Goal: Register for event/course

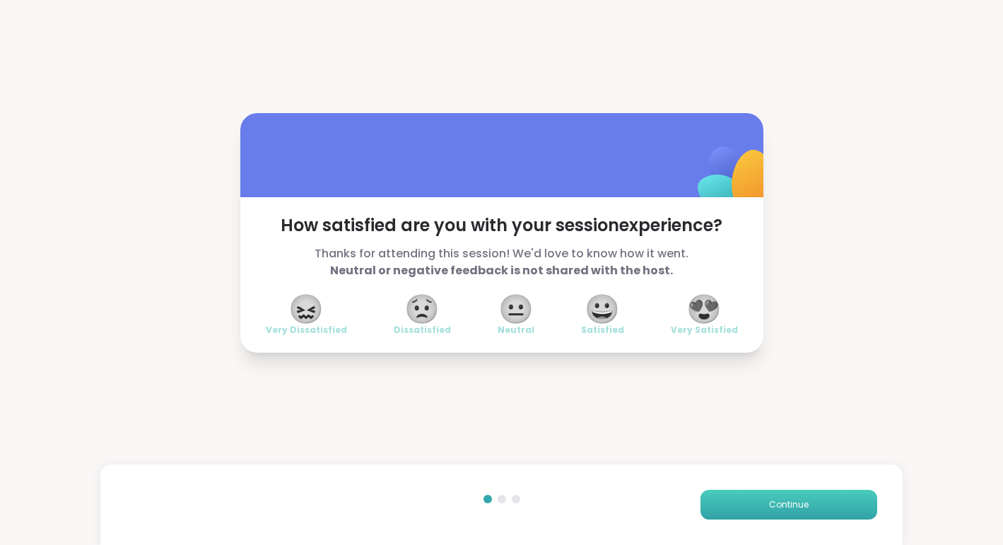
click at [791, 510] on span "Continue" at bounding box center [789, 504] width 40 height 13
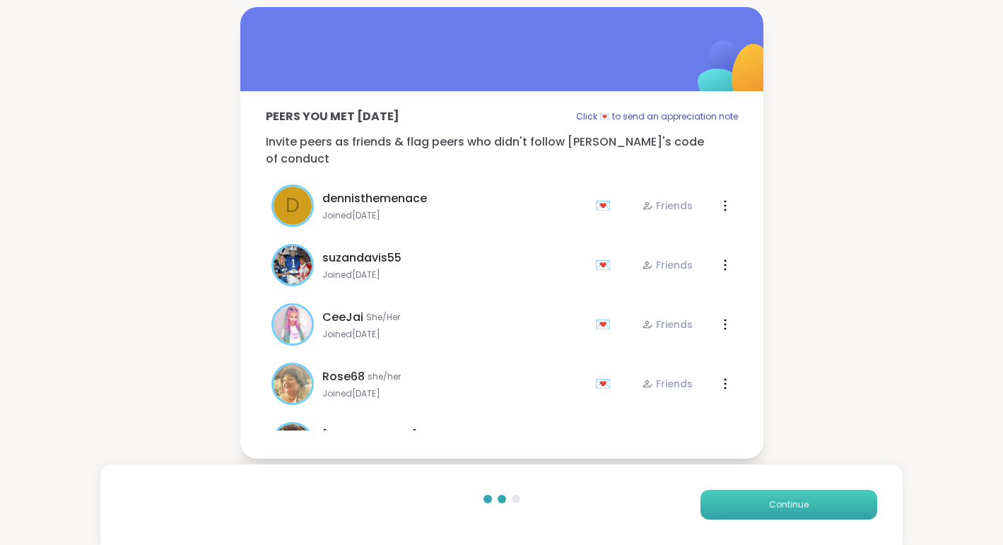
click at [791, 510] on span "Continue" at bounding box center [789, 504] width 40 height 13
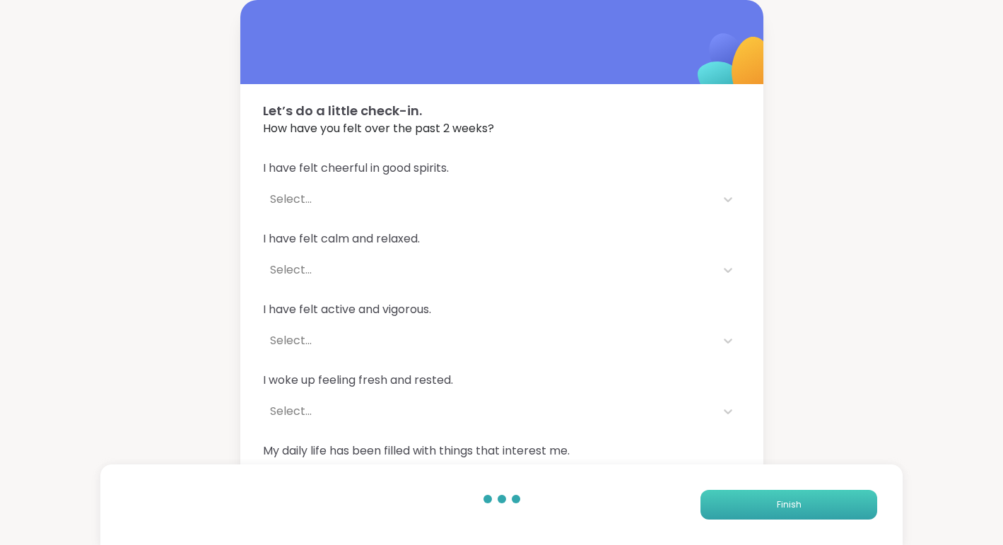
click at [791, 510] on span "Finish" at bounding box center [789, 504] width 25 height 13
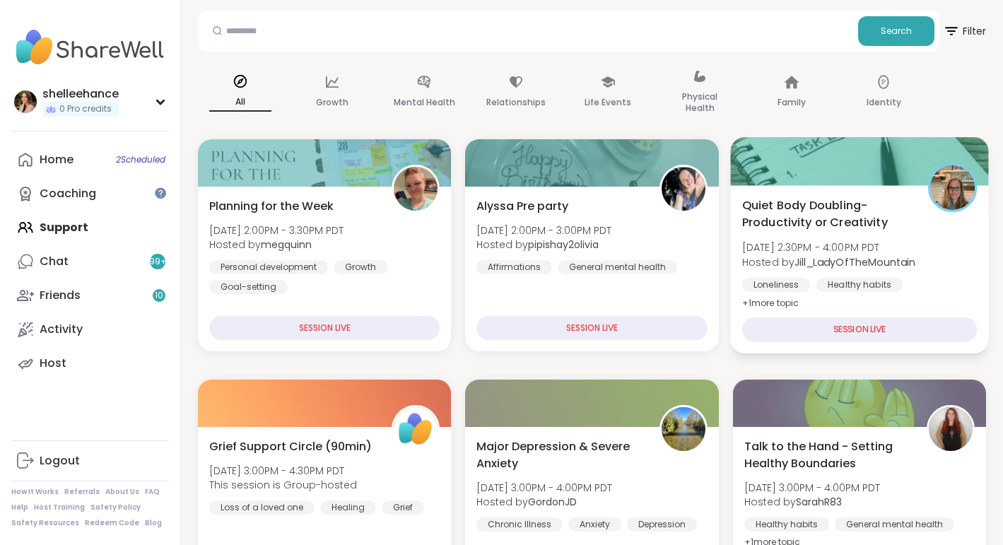
scroll to position [80, 0]
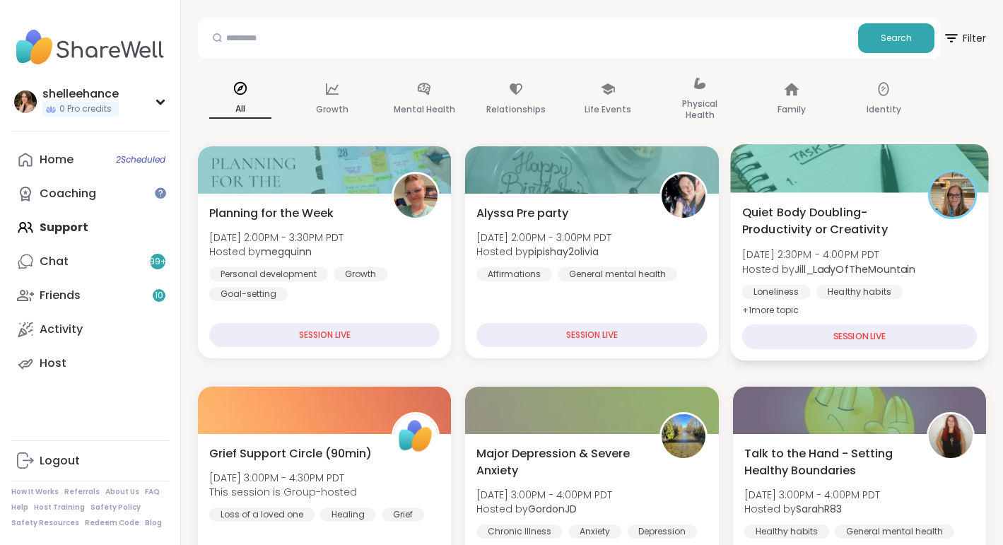
click at [942, 268] on div "Quiet Body Doubling- Productivity or Creativity [DATE] 2:30PM - 4:00PM PDT Host…" at bounding box center [859, 261] width 235 height 115
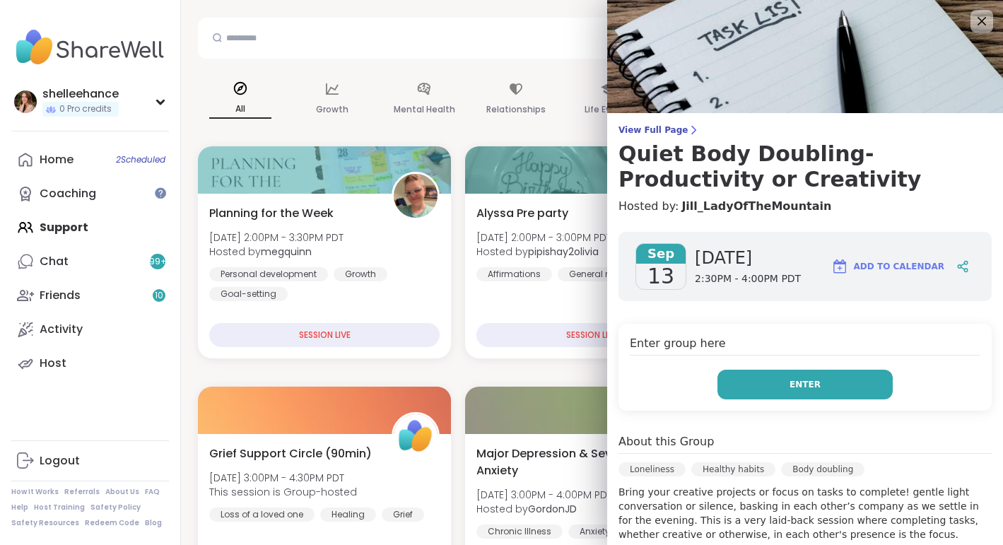
click at [741, 393] on button "Enter" at bounding box center [804, 385] width 175 height 30
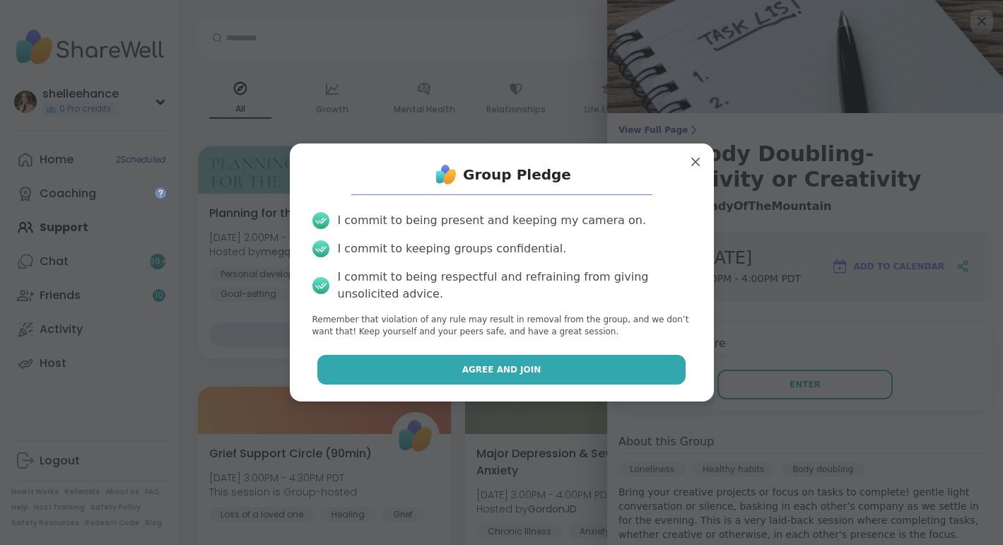
click at [425, 367] on button "Agree and Join" at bounding box center [501, 370] width 368 height 30
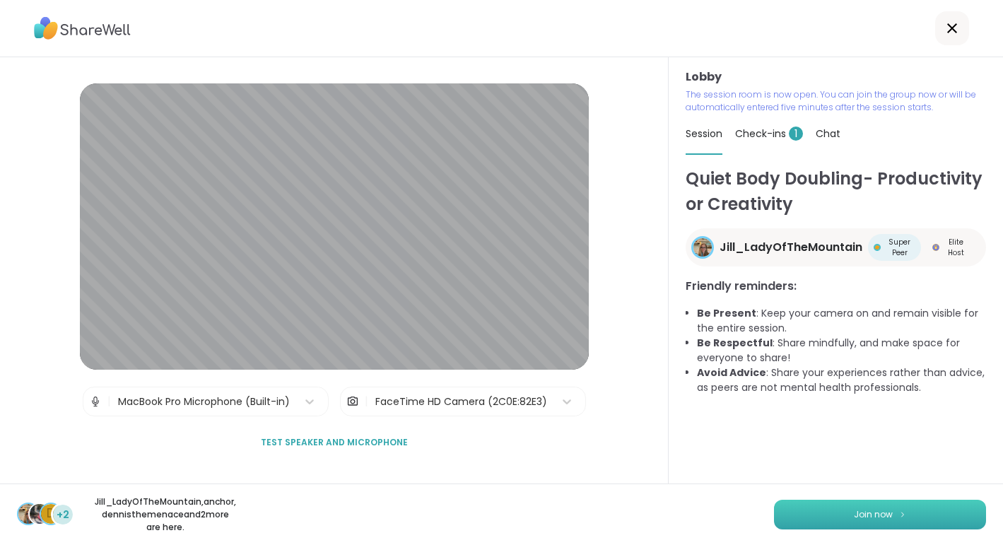
click at [865, 520] on span "Join now" at bounding box center [873, 514] width 39 height 13
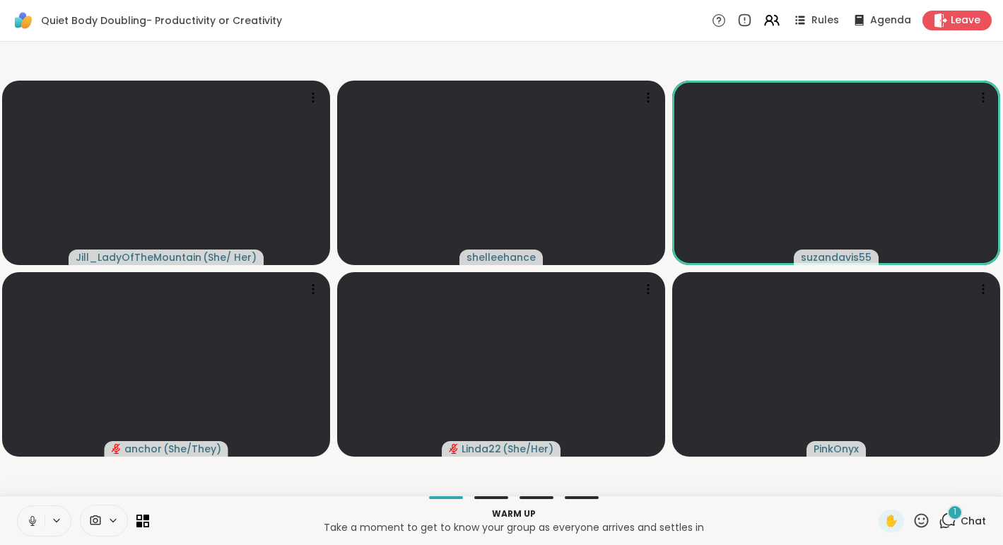
click at [30, 520] on icon at bounding box center [32, 521] width 7 height 4
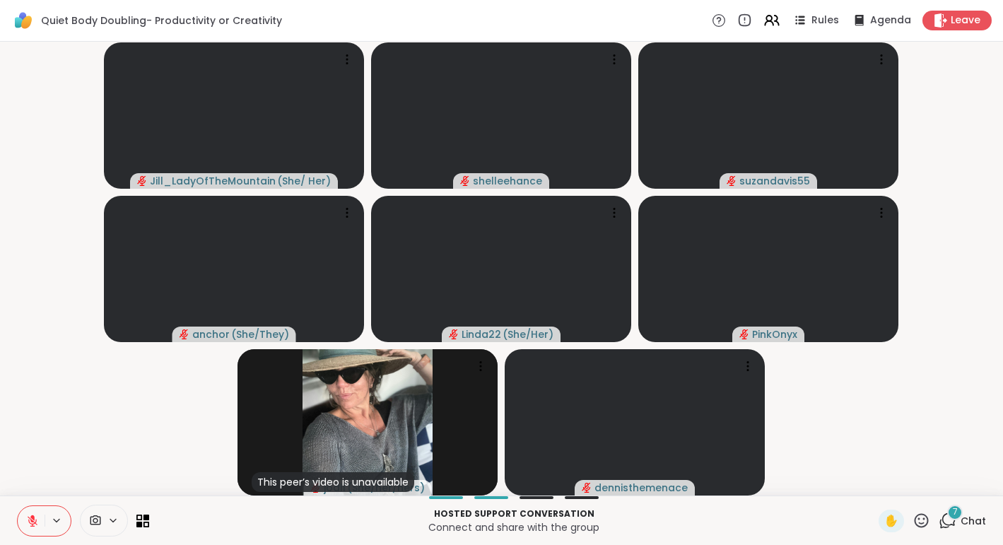
click at [28, 522] on icon at bounding box center [32, 521] width 13 height 13
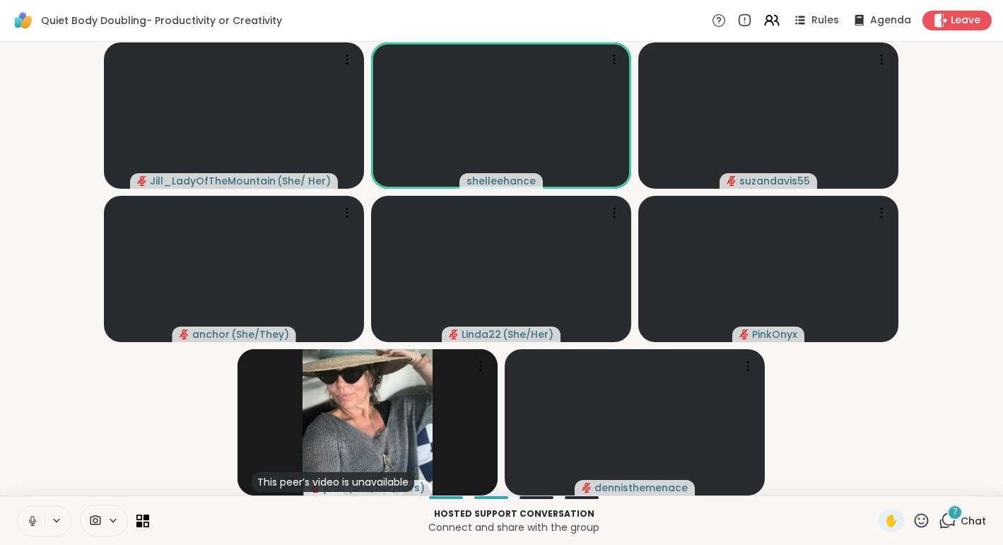
click at [983, 516] on span "Chat" at bounding box center [973, 521] width 25 height 14
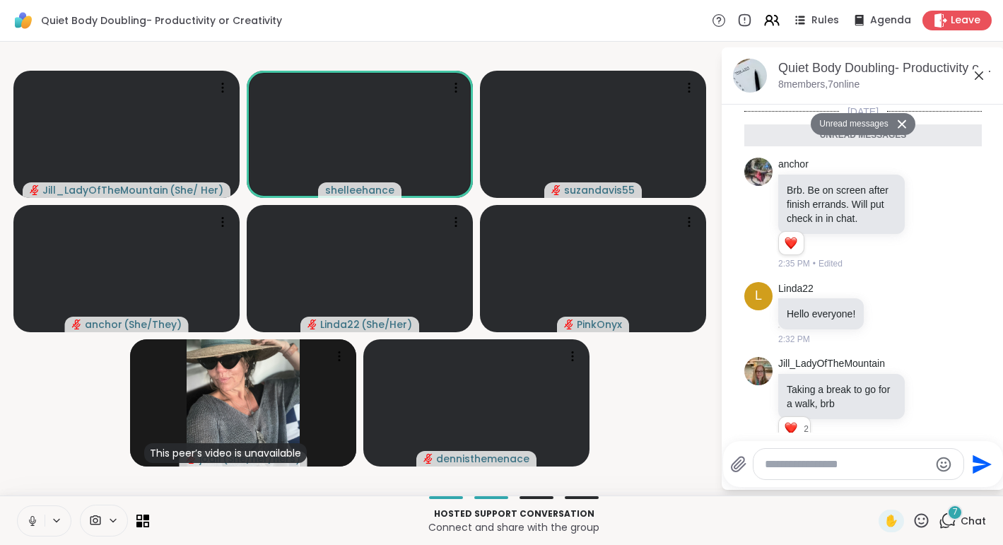
scroll to position [544, 0]
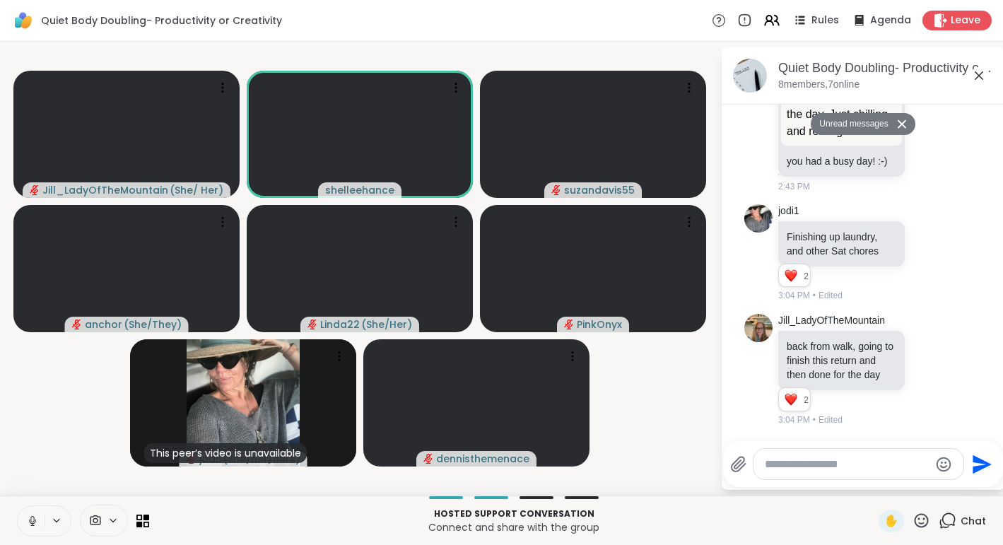
click at [855, 467] on textarea "Type your message" at bounding box center [847, 464] width 165 height 14
click at [854, 458] on textarea "Type your message" at bounding box center [847, 464] width 165 height 14
click at [25, 515] on icon at bounding box center [30, 521] width 13 height 13
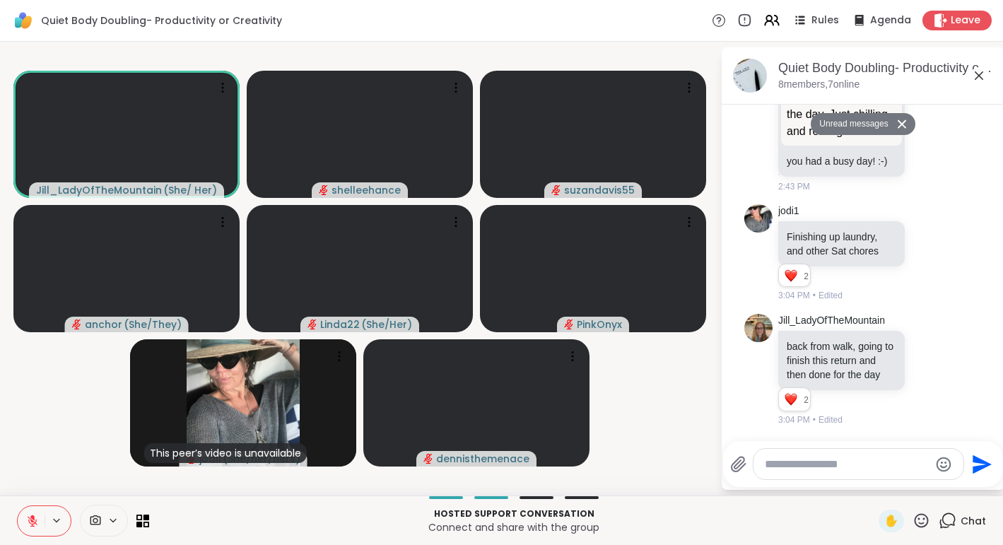
click at [28, 515] on icon at bounding box center [32, 521] width 13 height 13
drag, startPoint x: 28, startPoint y: 523, endPoint x: 45, endPoint y: 430, distance: 94.1
click at [45, 430] on div "Quiet Body Doubling- Productivity or Creativity Rules Agenda Leave [PERSON_NAME…" at bounding box center [501, 272] width 1003 height 545
click at [25, 524] on button at bounding box center [31, 521] width 27 height 30
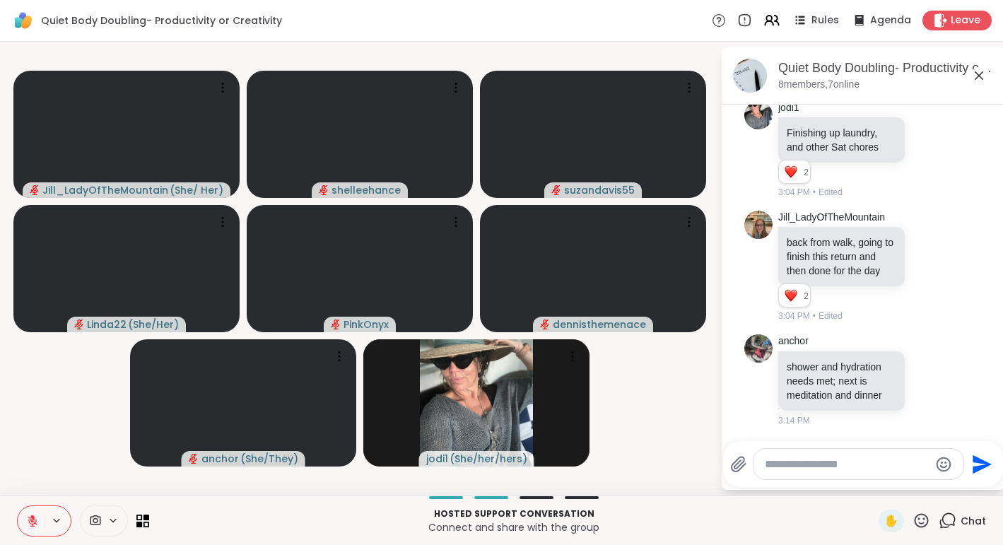
scroll to position [633, 0]
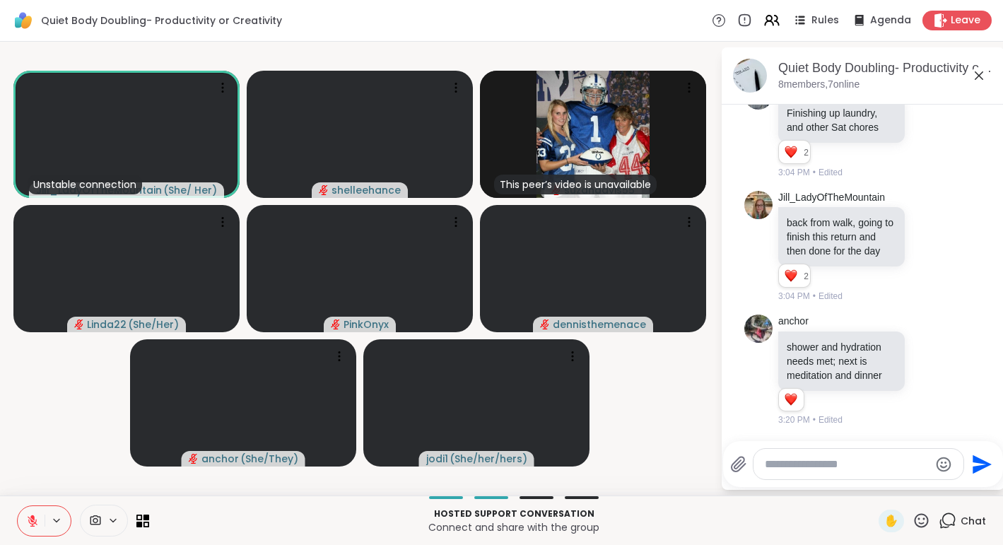
click at [25, 524] on button at bounding box center [31, 521] width 27 height 30
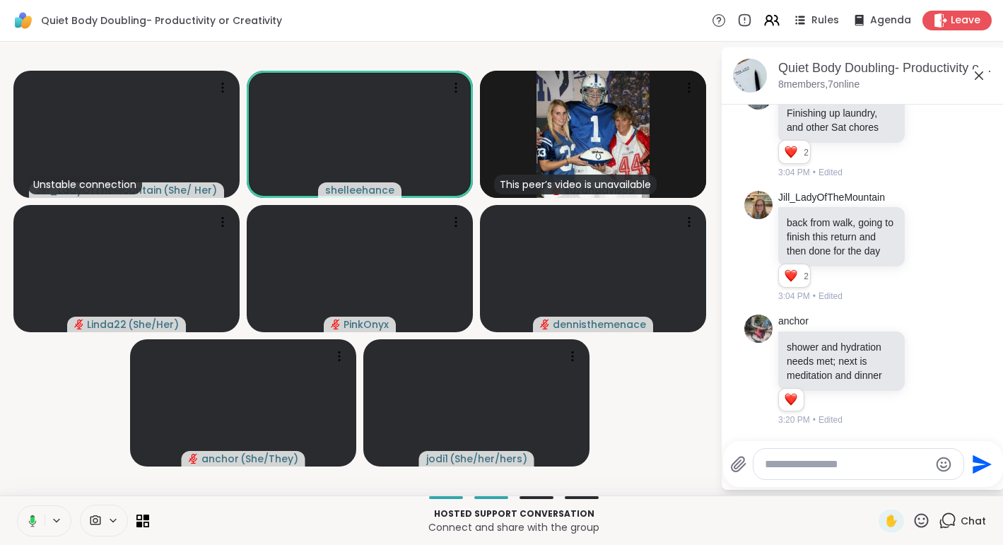
click at [25, 524] on icon at bounding box center [30, 521] width 13 height 13
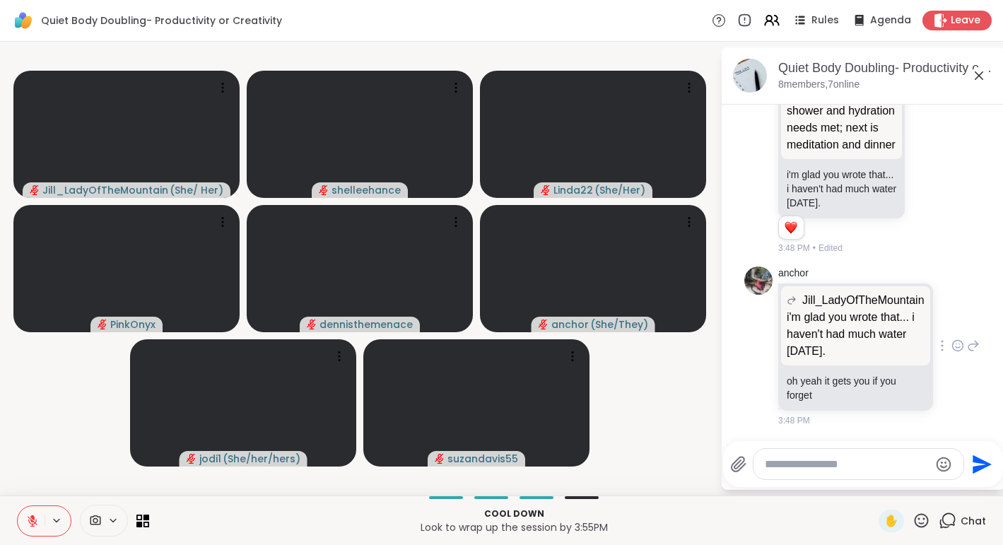
scroll to position [1086, 0]
click at [28, 524] on icon at bounding box center [32, 521] width 13 height 13
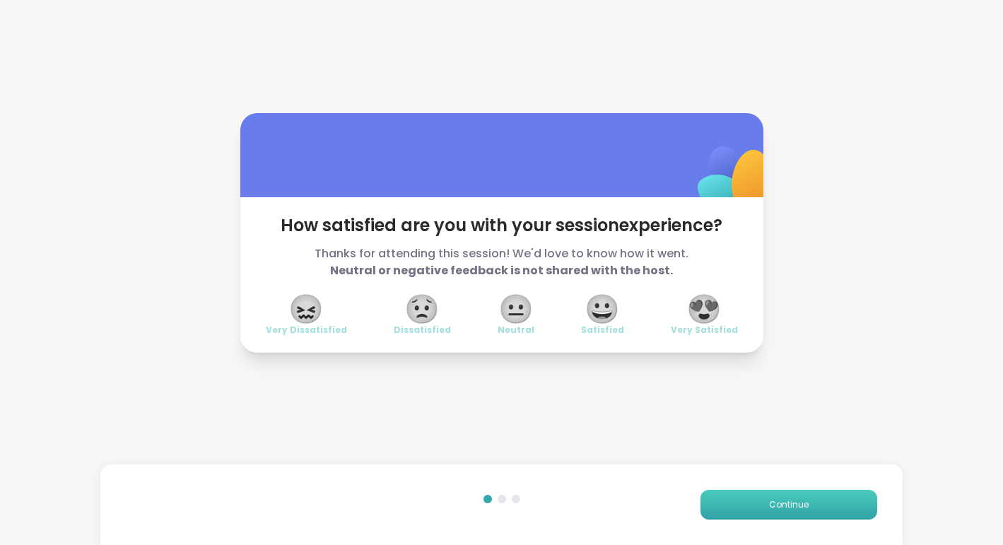
click at [789, 509] on span "Continue" at bounding box center [789, 504] width 40 height 13
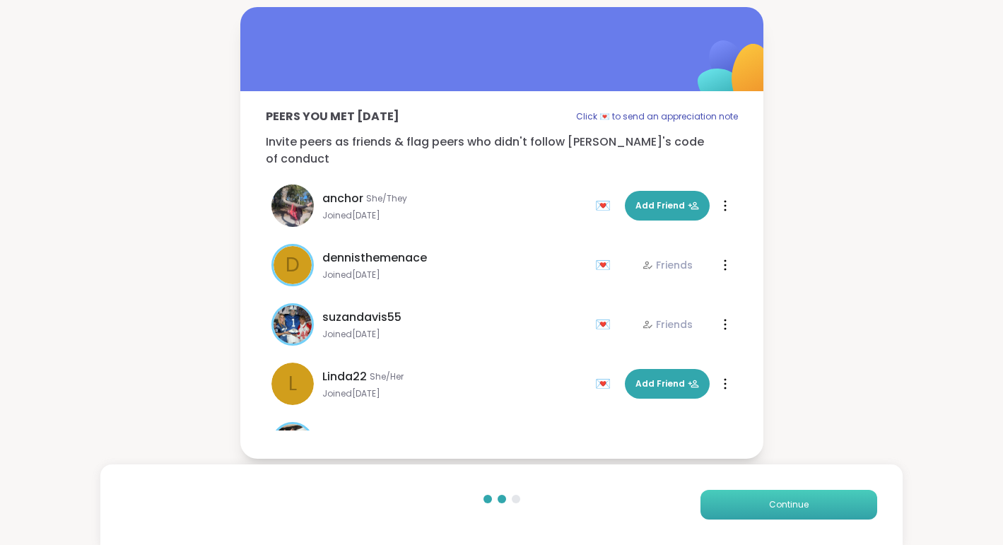
click at [789, 509] on span "Continue" at bounding box center [789, 504] width 40 height 13
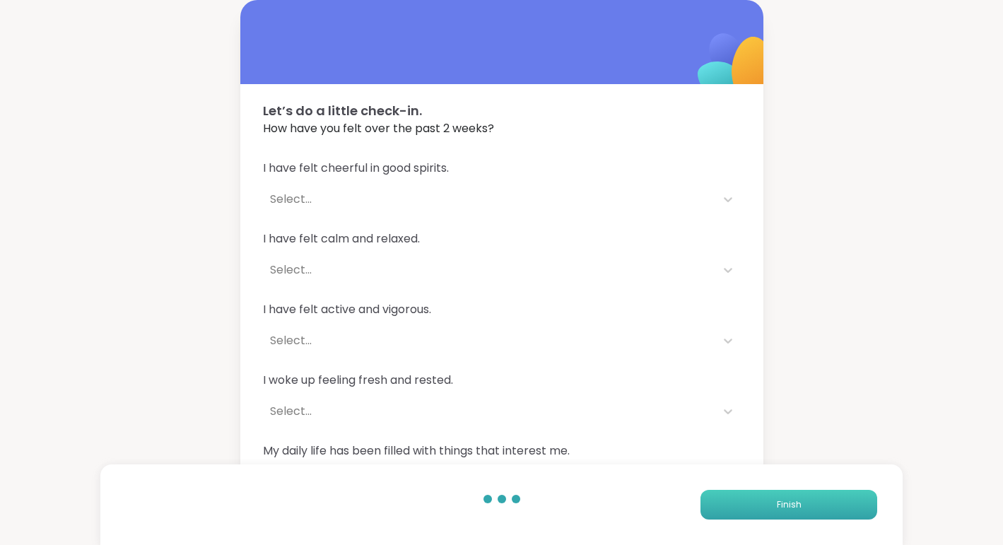
click at [789, 509] on span "Finish" at bounding box center [789, 504] width 25 height 13
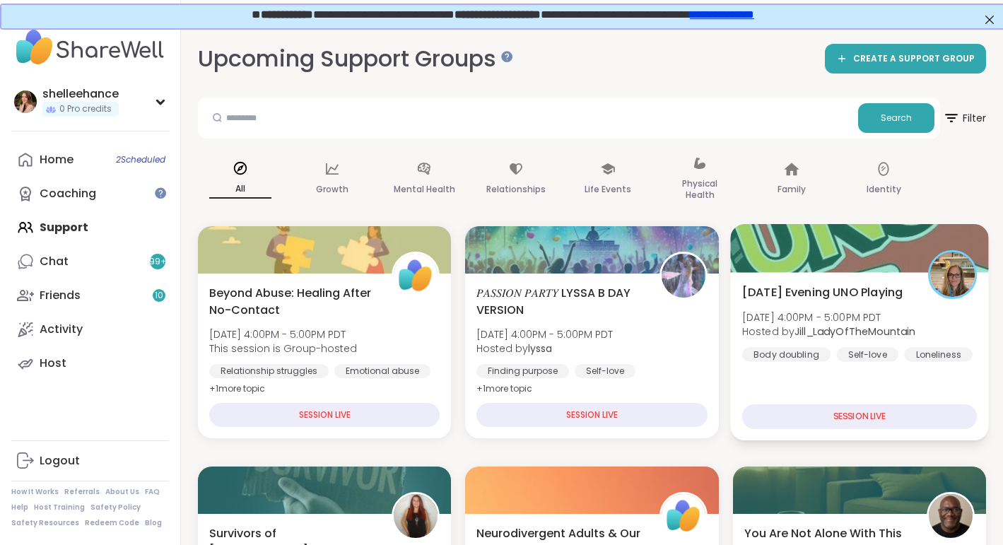
click at [959, 391] on div "[DATE] Evening UNO Playing [DATE] 4:00PM - 5:00PM PDT Hosted by [PERSON_NAME] B…" at bounding box center [859, 356] width 259 height 168
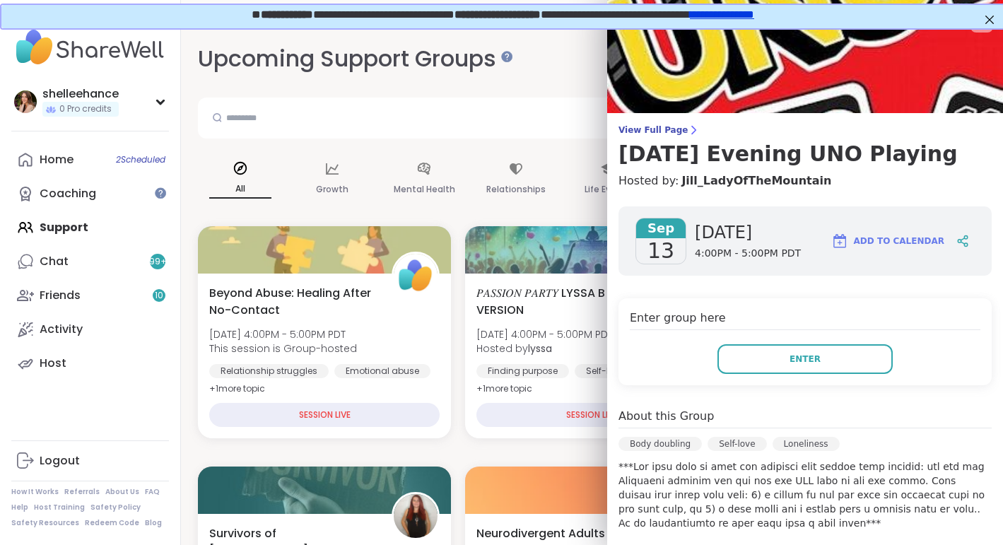
click at [753, 377] on div "Enter group here Enter" at bounding box center [805, 341] width 373 height 87
click at [749, 355] on button "Enter" at bounding box center [804, 359] width 175 height 30
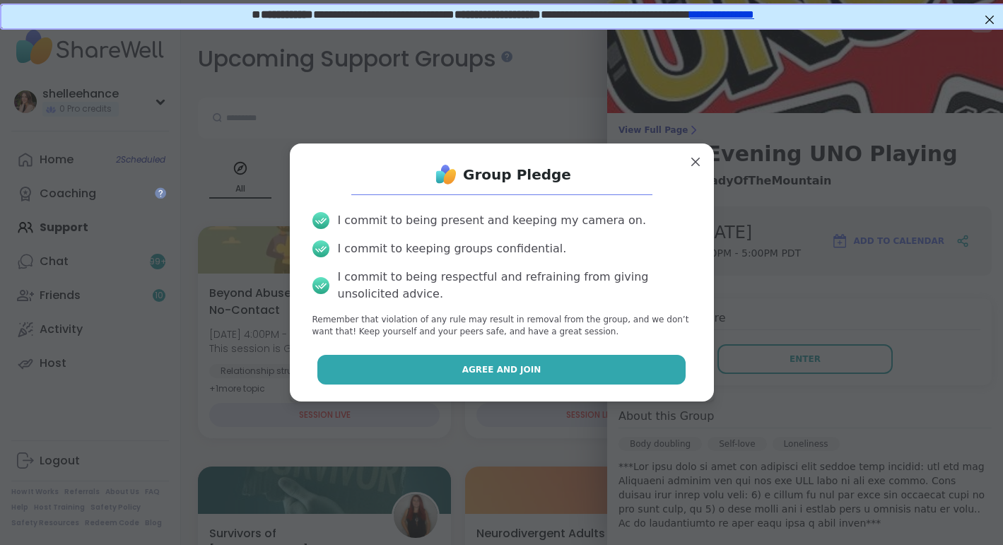
click at [387, 377] on button "Agree and Join" at bounding box center [501, 370] width 368 height 30
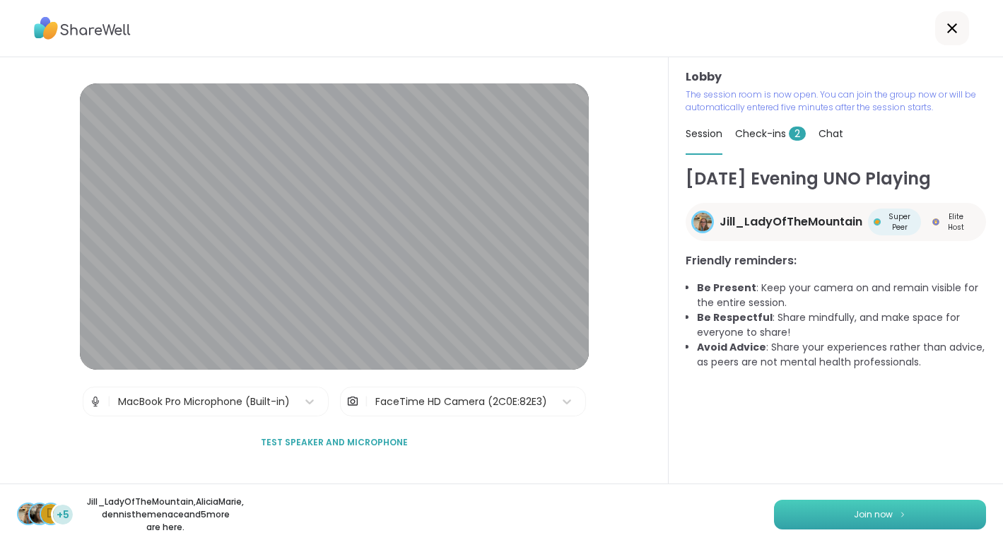
click at [867, 521] on button "Join now" at bounding box center [880, 515] width 212 height 30
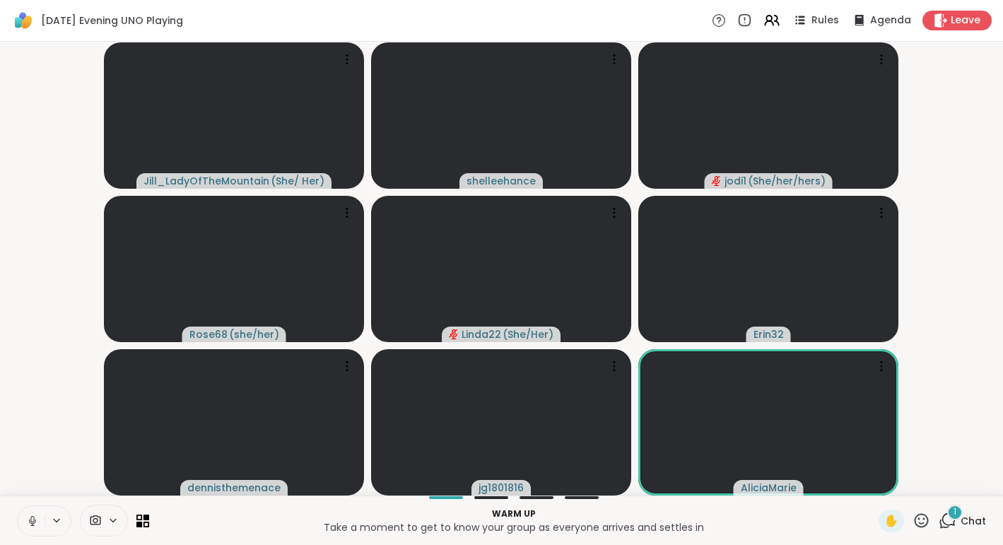
click at [29, 524] on icon at bounding box center [32, 521] width 13 height 13
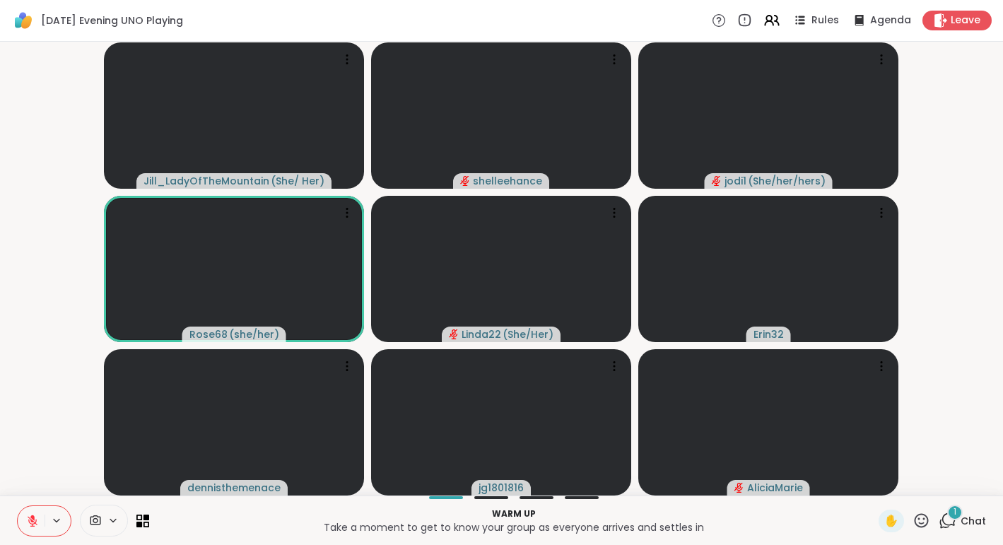
click at [29, 524] on icon at bounding box center [32, 521] width 13 height 13
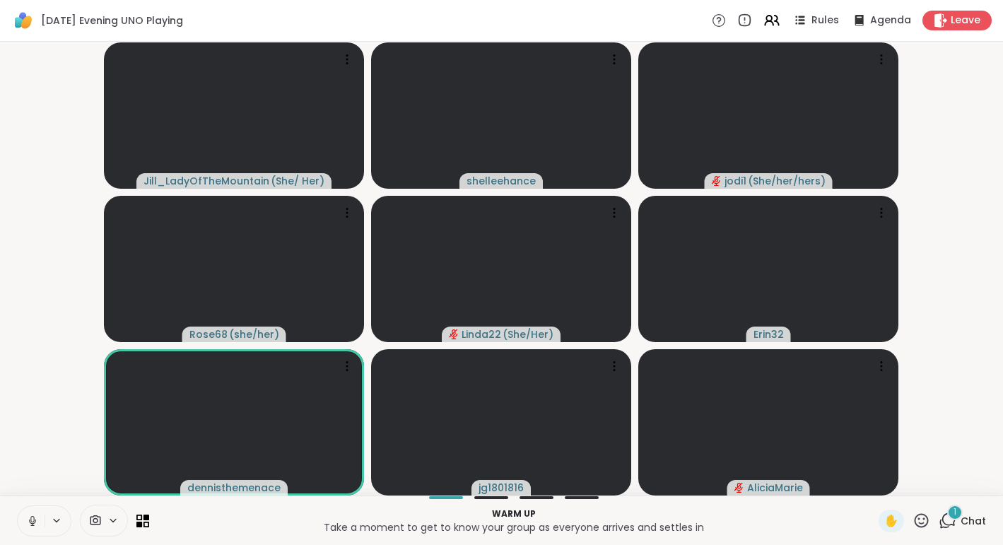
click at [29, 524] on icon at bounding box center [32, 521] width 13 height 13
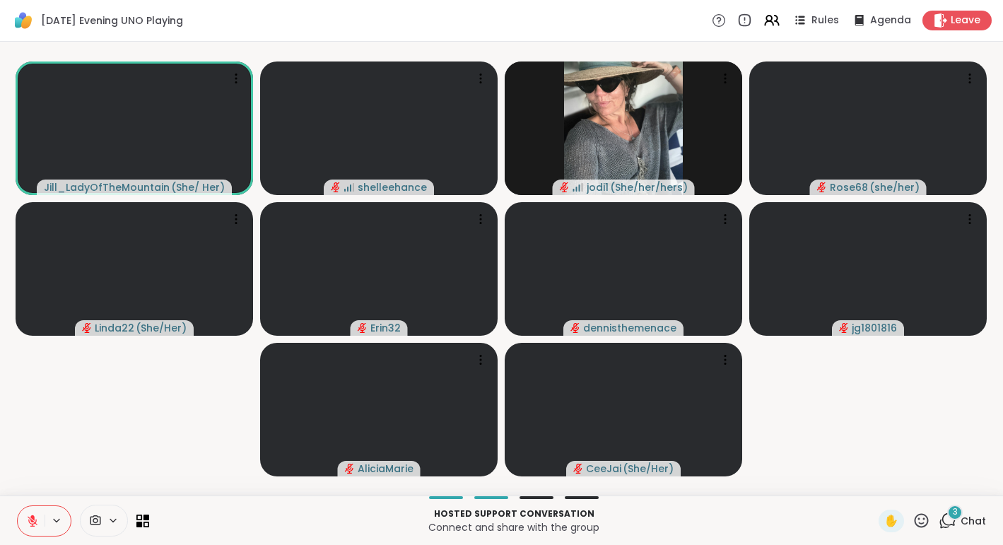
click at [21, 525] on button at bounding box center [31, 521] width 27 height 30
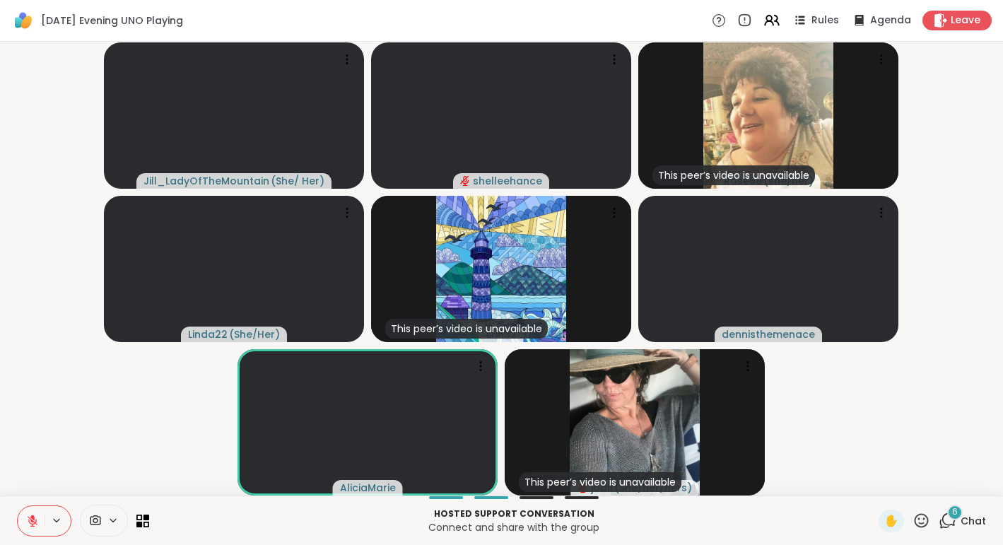
click at [983, 520] on span "Chat" at bounding box center [973, 521] width 25 height 14
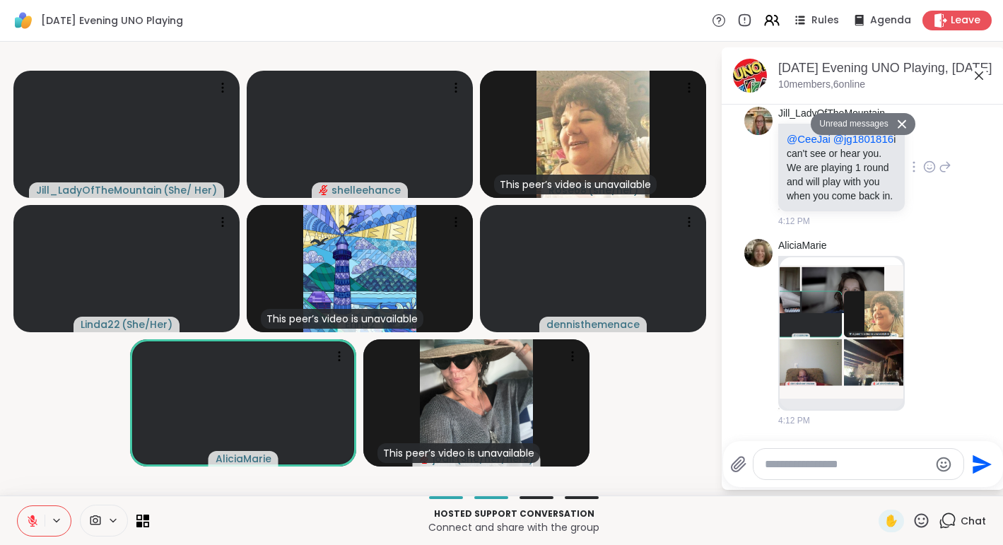
scroll to position [674, 0]
click at [983, 76] on icon at bounding box center [979, 75] width 17 height 17
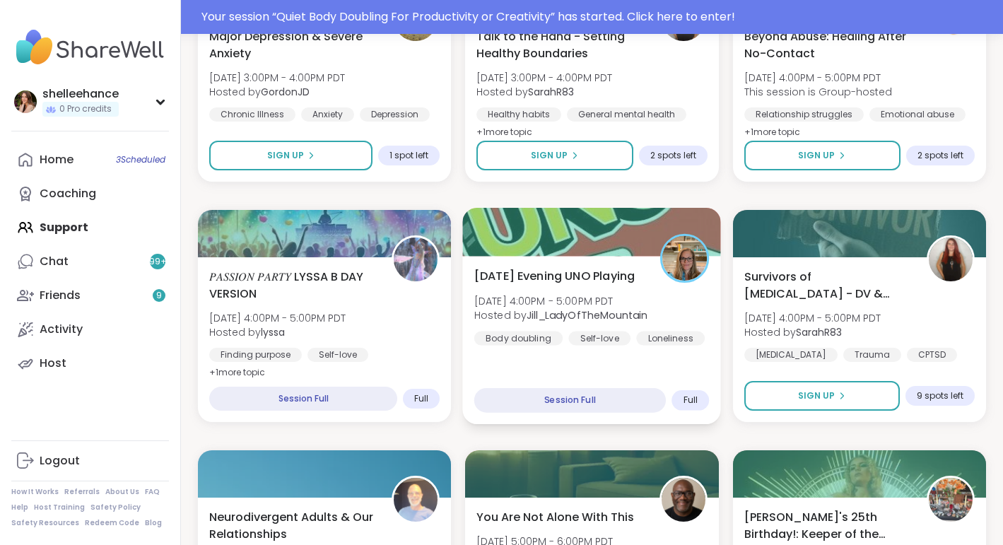
scroll to position [1246, 0]
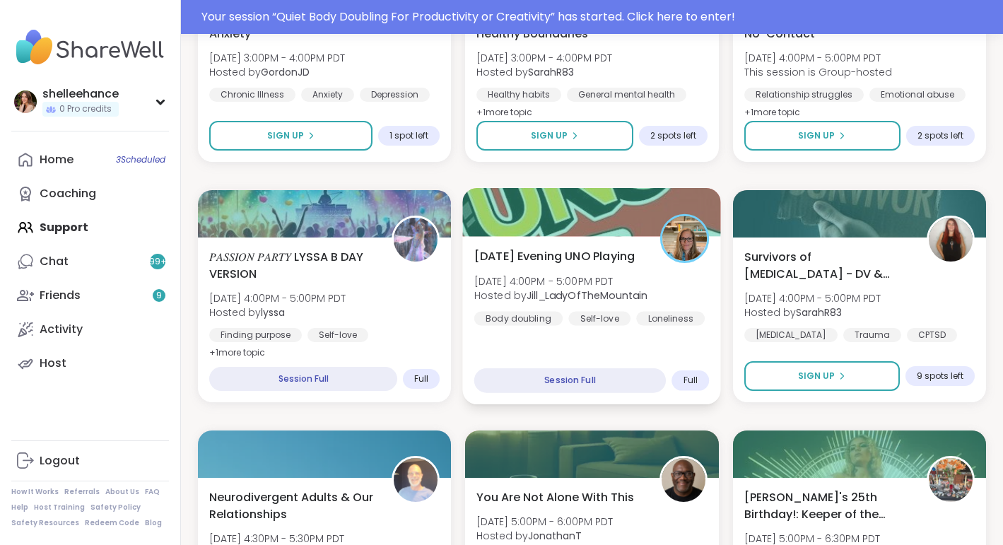
click at [679, 308] on div "Saturday Evening UNO Playing Sat, Sep 13 | 4:00PM - 5:00PM PDT Hosted by Jill_L…" at bounding box center [591, 286] width 235 height 78
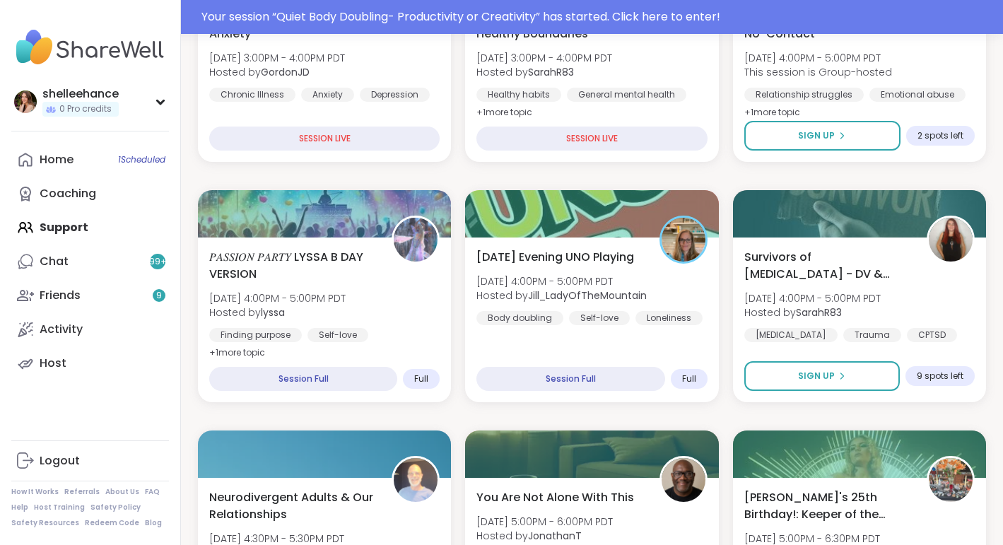
click at [531, 171] on div "body double/chat Sat, Sep 13 | 10:00AM - 11:30AM PDT Hosted by Steven6560 Daily…" at bounding box center [592, 416] width 788 height 2856
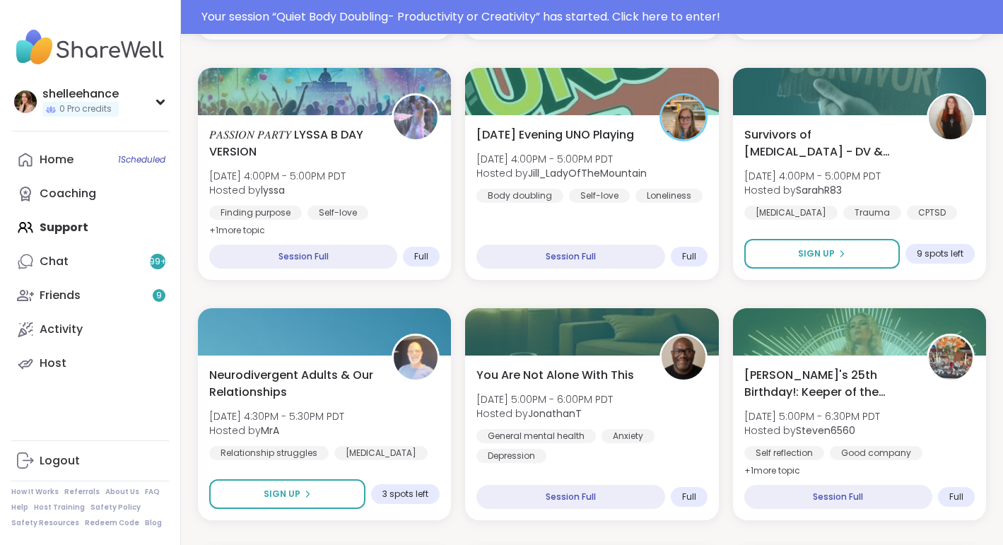
scroll to position [482, 0]
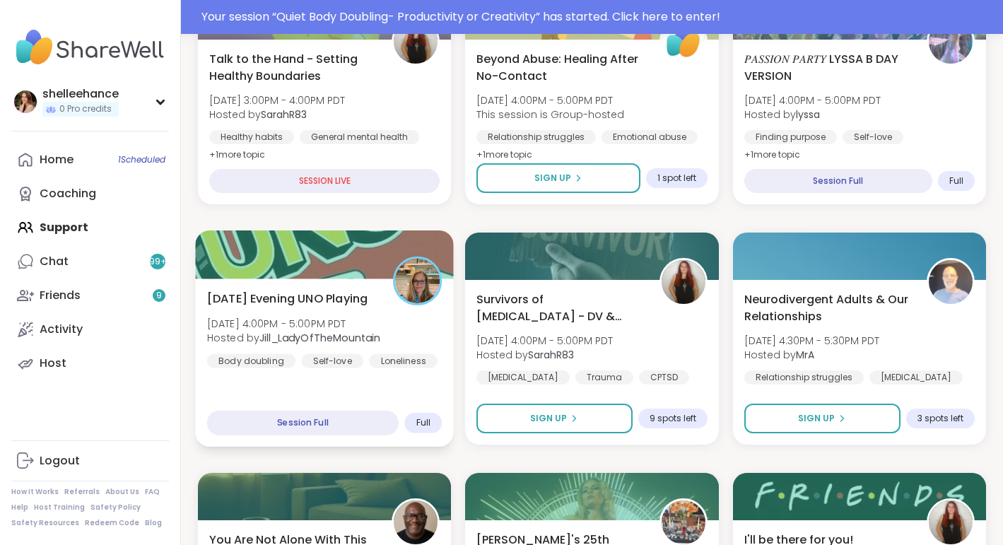
click at [433, 368] on div "Saturday Evening UNO Playing Sat, Sep 13 | 4:00PM - 5:00PM PDT Hosted by Jill_L…" at bounding box center [324, 329] width 235 height 78
click at [310, 368] on div "Self-love" at bounding box center [332, 360] width 62 height 14
click at [423, 391] on div "Saturday Evening UNO Playing Sat, Sep 13 | 4:00PM - 5:00PM PDT Hosted by Jill_L…" at bounding box center [324, 363] width 258 height 168
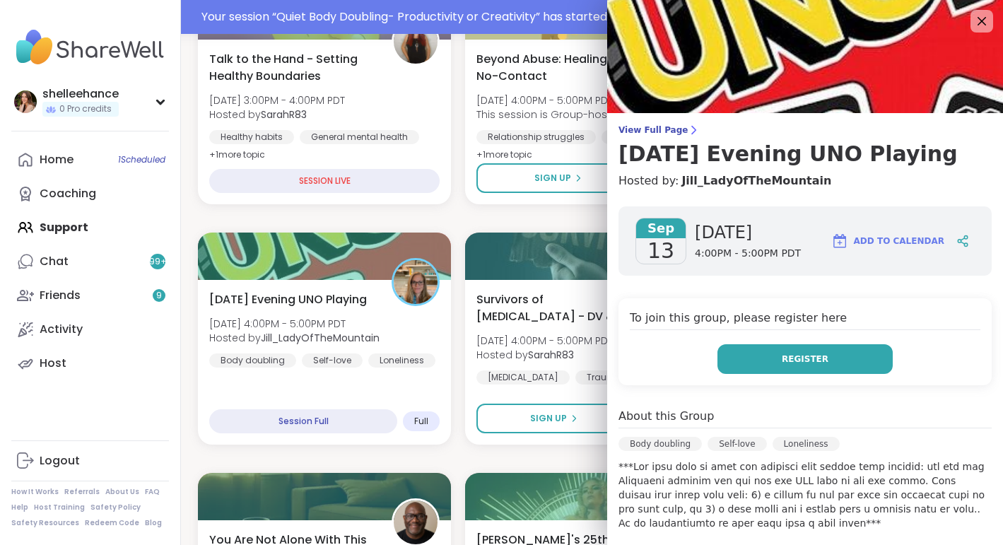
click at [804, 370] on button "Register" at bounding box center [804, 359] width 175 height 30
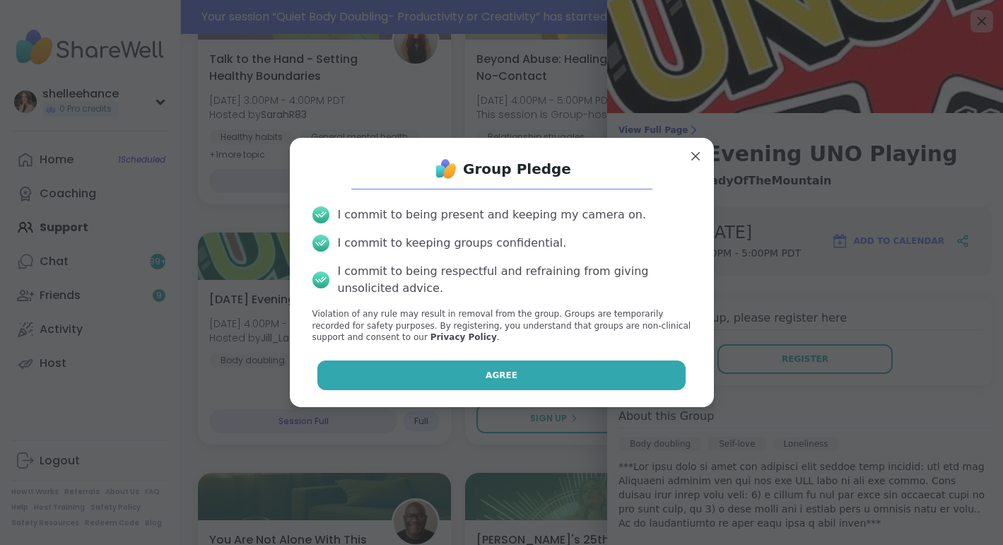
click at [430, 378] on button "Agree" at bounding box center [501, 376] width 368 height 30
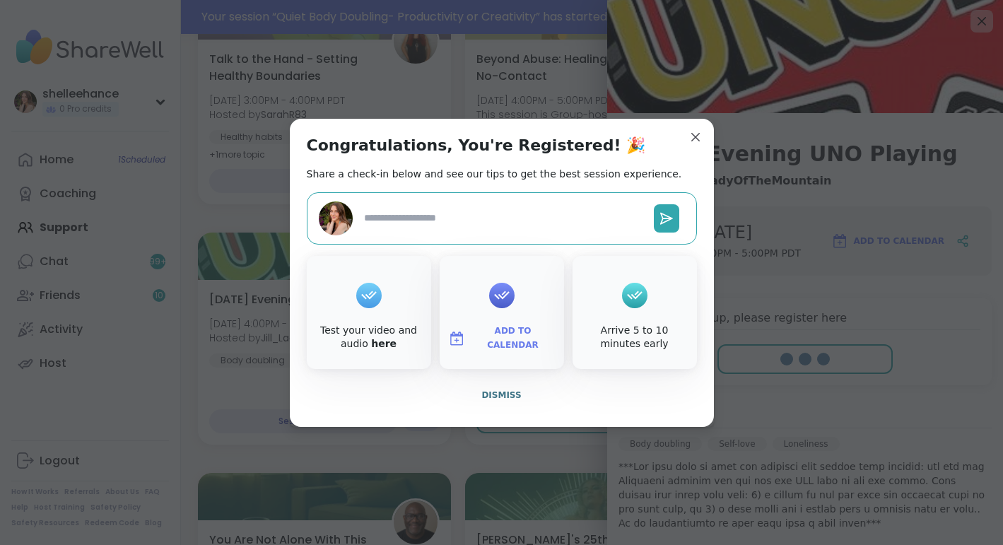
type textarea "*"
